Goal: Complete application form

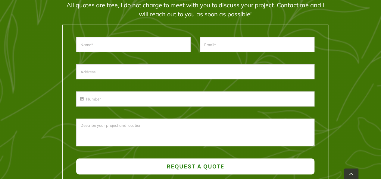
scroll to position [855, 0]
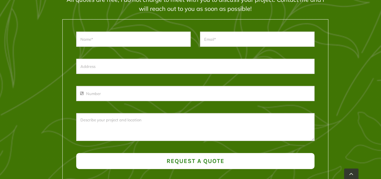
click at [163, 42] on input "text" at bounding box center [133, 39] width 114 height 15
type input "[PERSON_NAME][US_STATE]"
type input "[EMAIL_ADDRESS][DOMAIN_NAME]"
type input "Please email me"
click at [146, 42] on input "[PERSON_NAME][US_STATE]" at bounding box center [133, 39] width 114 height 15
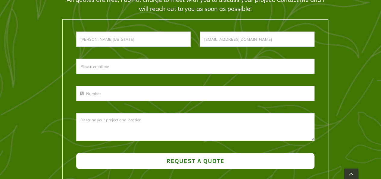
click at [146, 42] on input "kelvin Washington" at bounding box center [133, 39] width 114 height 15
type input "Bill Frank"
click at [135, 83] on div "Please email me Request a Quote × Thank you for your message. It has been sent.…" at bounding box center [195, 114] width 238 height 122
click at [134, 89] on input "phone-number" at bounding box center [195, 93] width 238 height 15
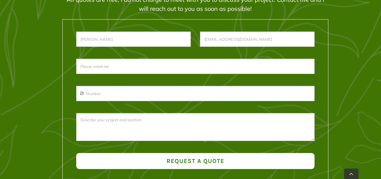
click at [151, 123] on textarea at bounding box center [195, 127] width 238 height 28
click at [226, 125] on textarea at bounding box center [195, 127] width 238 height 28
type textarea "h"
paste textarea "ello, I am Bill Frank hope you still offer lawn care services also do you accep…"
type textarea "Hello, I am Bill Frank hope you still offer lawn care services also do you acce…"
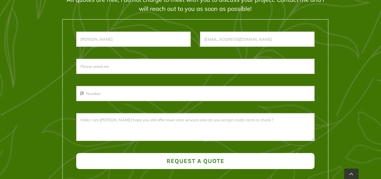
click at [228, 167] on button "Request a Quote" at bounding box center [195, 161] width 238 height 16
